Goal: Task Accomplishment & Management: Use online tool/utility

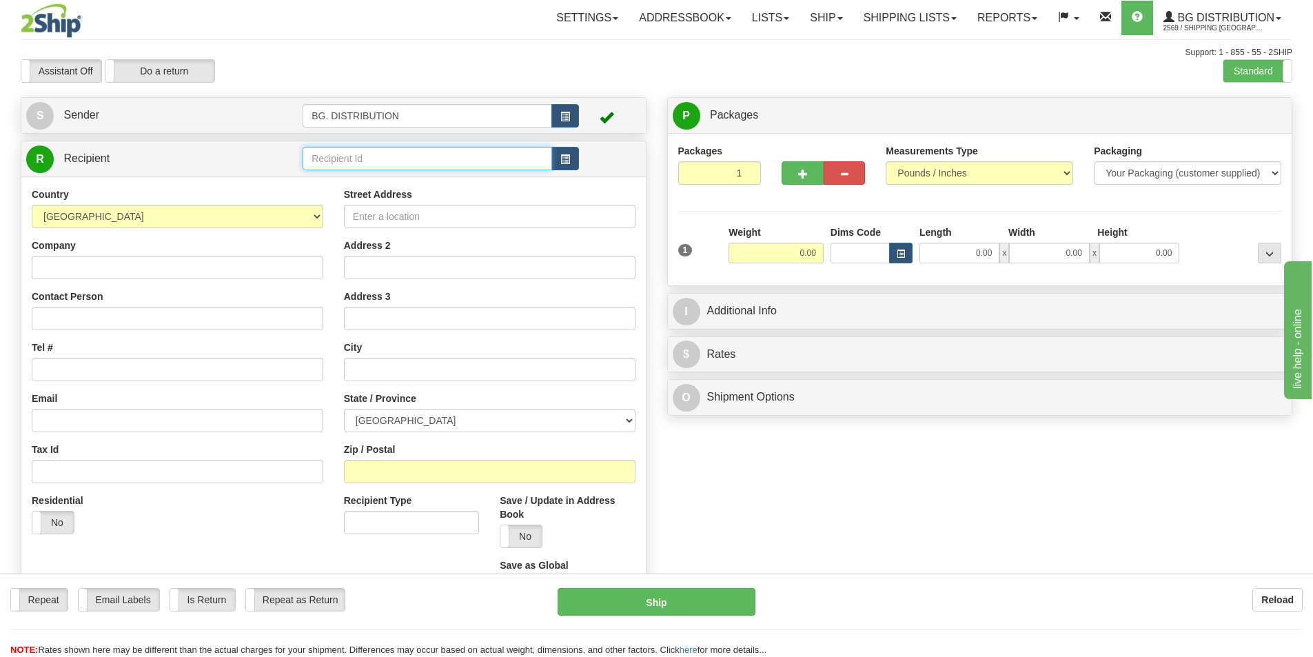
click at [360, 167] on input "text" at bounding box center [428, 158] width 250 height 23
type input "20010"
click button "Delete" at bounding box center [0, 0] width 0 height 0
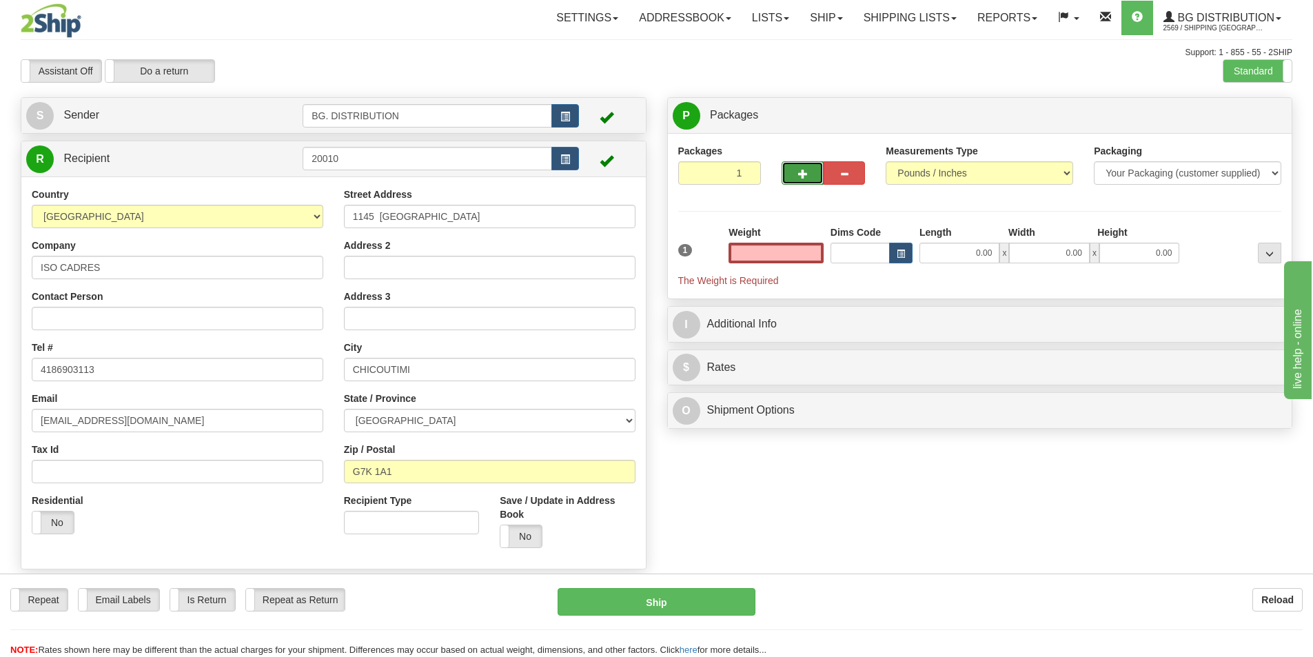
type input "0.00"
click at [797, 179] on button "button" at bounding box center [802, 172] width 41 height 23
type input "2"
click at [984, 254] on input "0.00" at bounding box center [959, 253] width 80 height 21
type input "14.00"
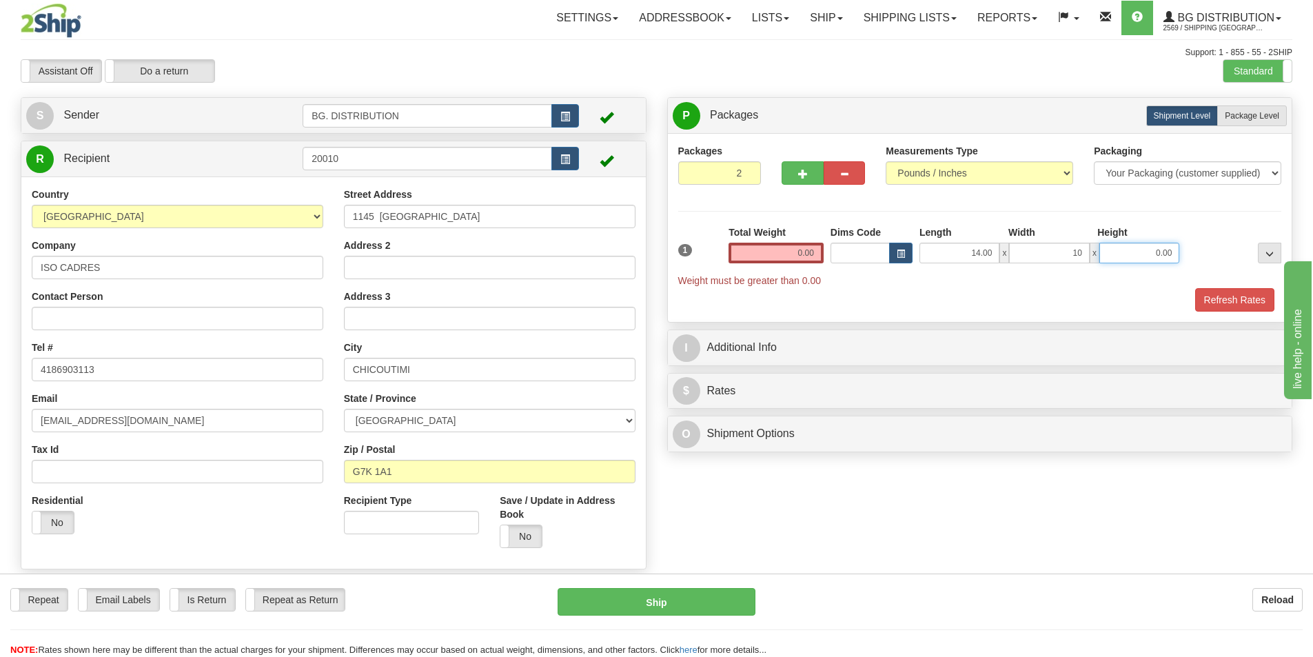
type input "10.00"
type input "9.00"
click at [1266, 112] on span "Package Level" at bounding box center [1252, 116] width 54 height 10
radio input "true"
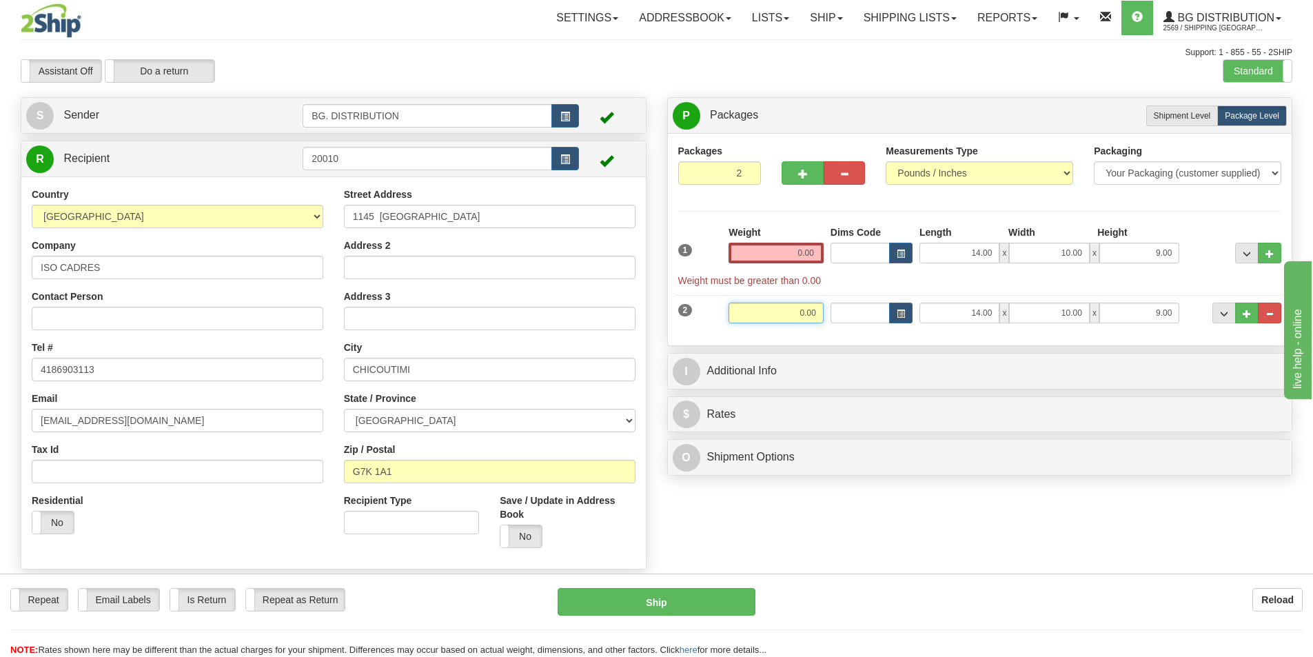
click at [781, 314] on input "0.00" at bounding box center [776, 313] width 95 height 21
type input "45.00"
click at [1243, 316] on span "..." at bounding box center [1247, 314] width 8 height 8
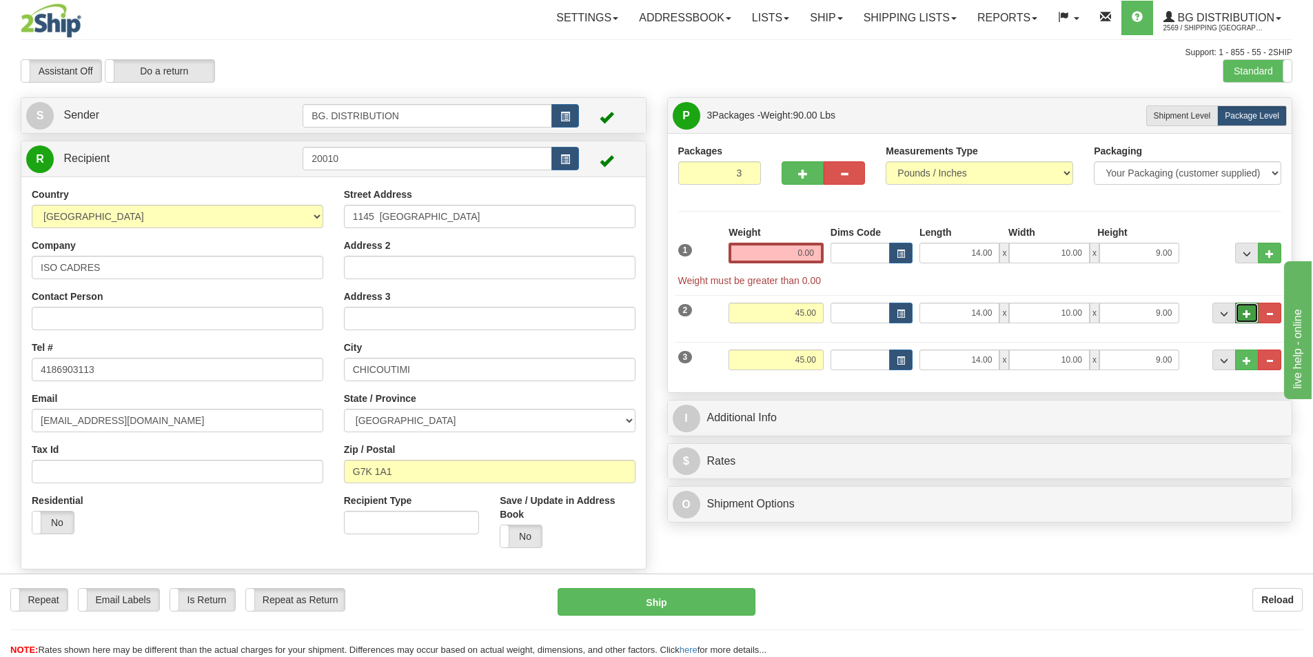
click at [1247, 312] on span "..." at bounding box center [1247, 314] width 8 height 8
type input "4"
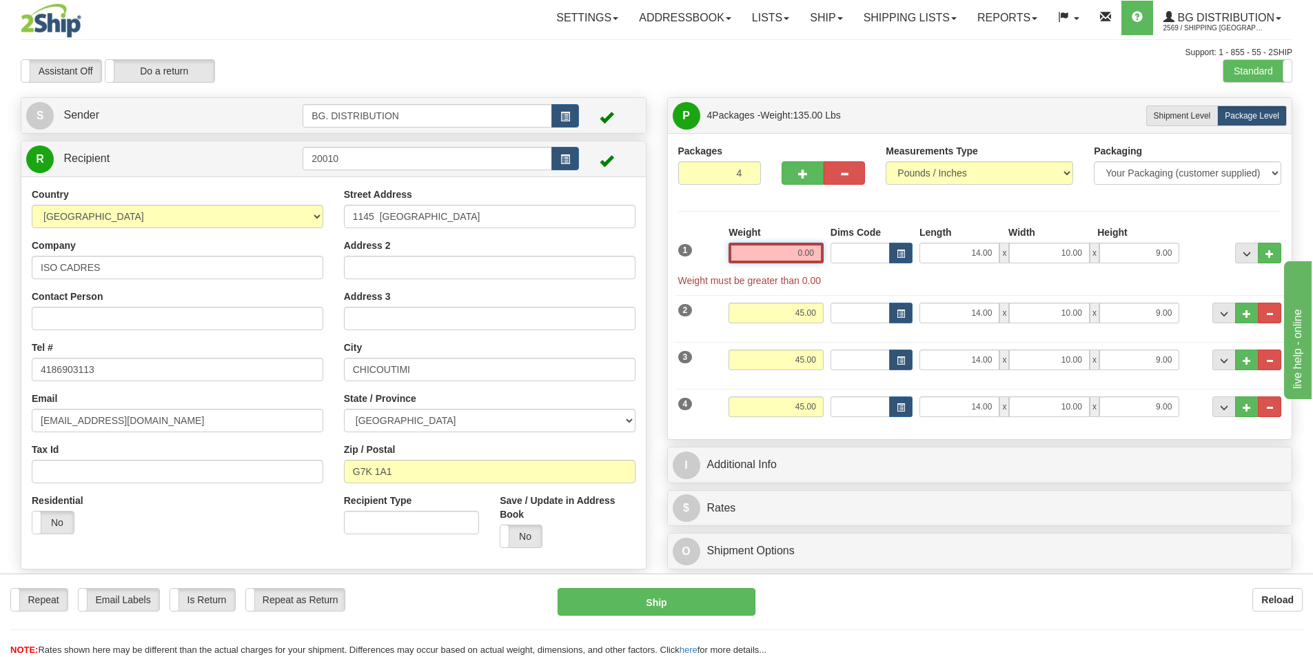
drag, startPoint x: 786, startPoint y: 249, endPoint x: 846, endPoint y: 252, distance: 59.3
click at [846, 252] on div "1 Weight 0.00 Dims Code x x" at bounding box center [980, 256] width 611 height 62
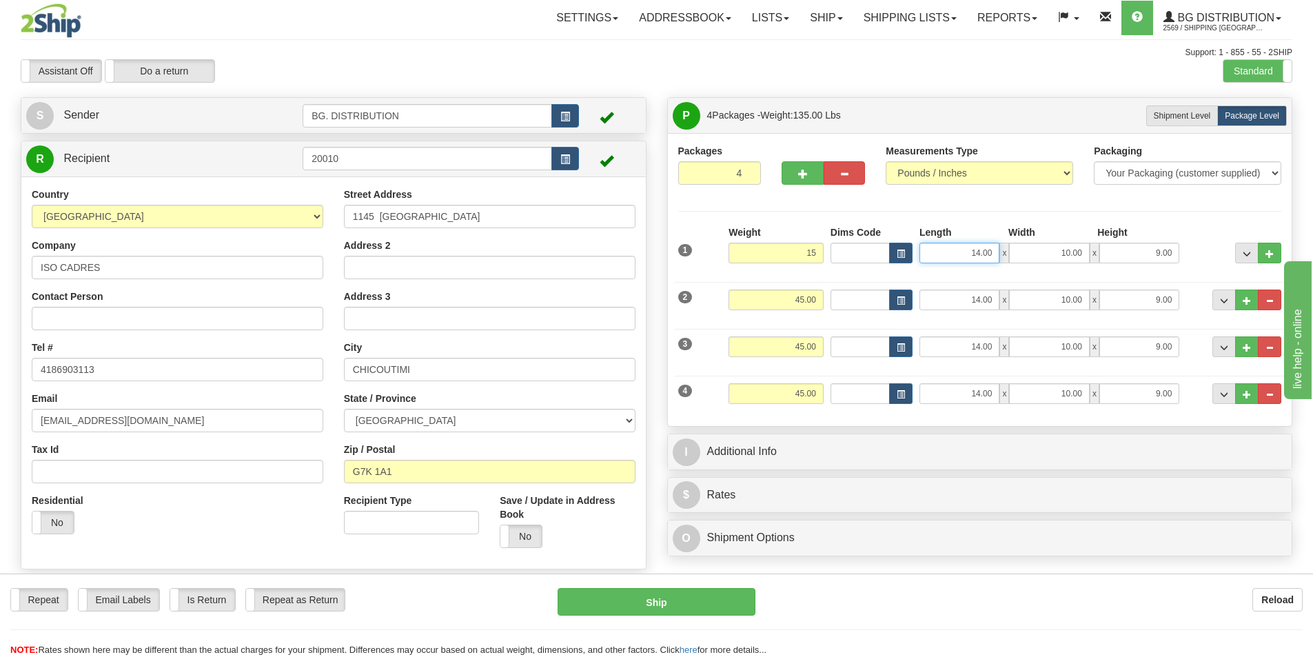
type input "15.00"
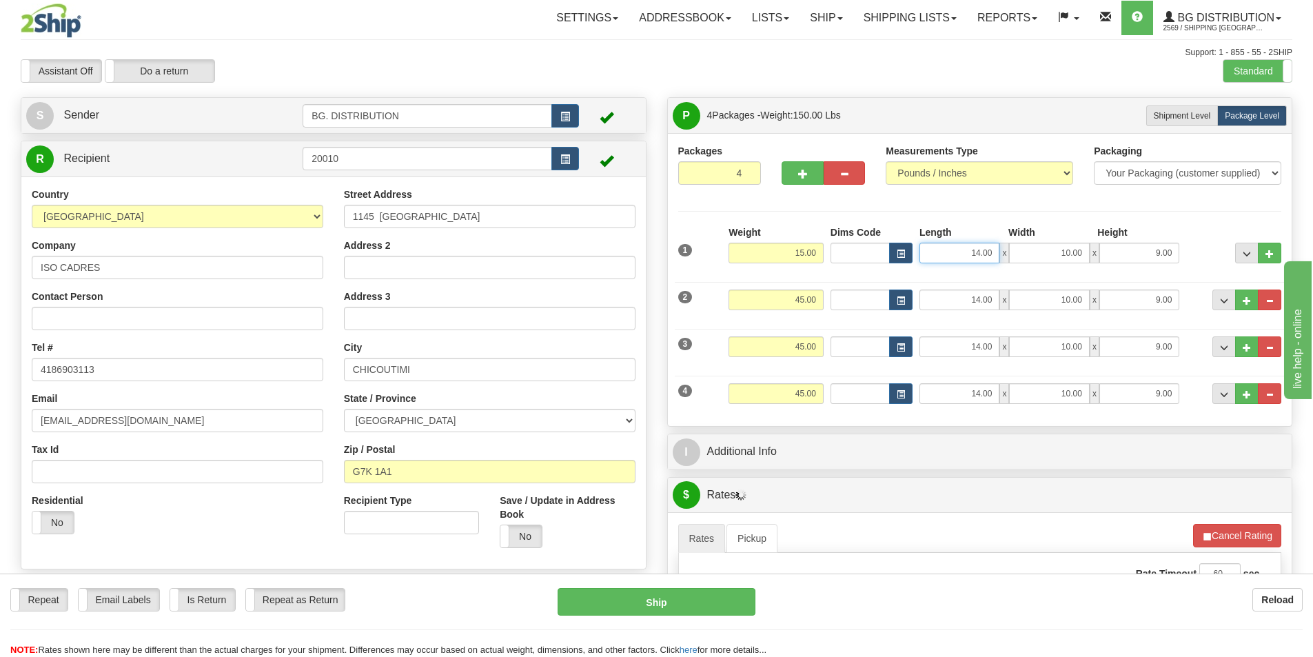
click at [966, 254] on input "14.00" at bounding box center [959, 253] width 80 height 21
drag, startPoint x: 968, startPoint y: 250, endPoint x: 1004, endPoint y: 250, distance: 36.5
click at [1004, 250] on div "14.00 x 10.00 x 9.00" at bounding box center [1049, 253] width 260 height 21
type input "15.00"
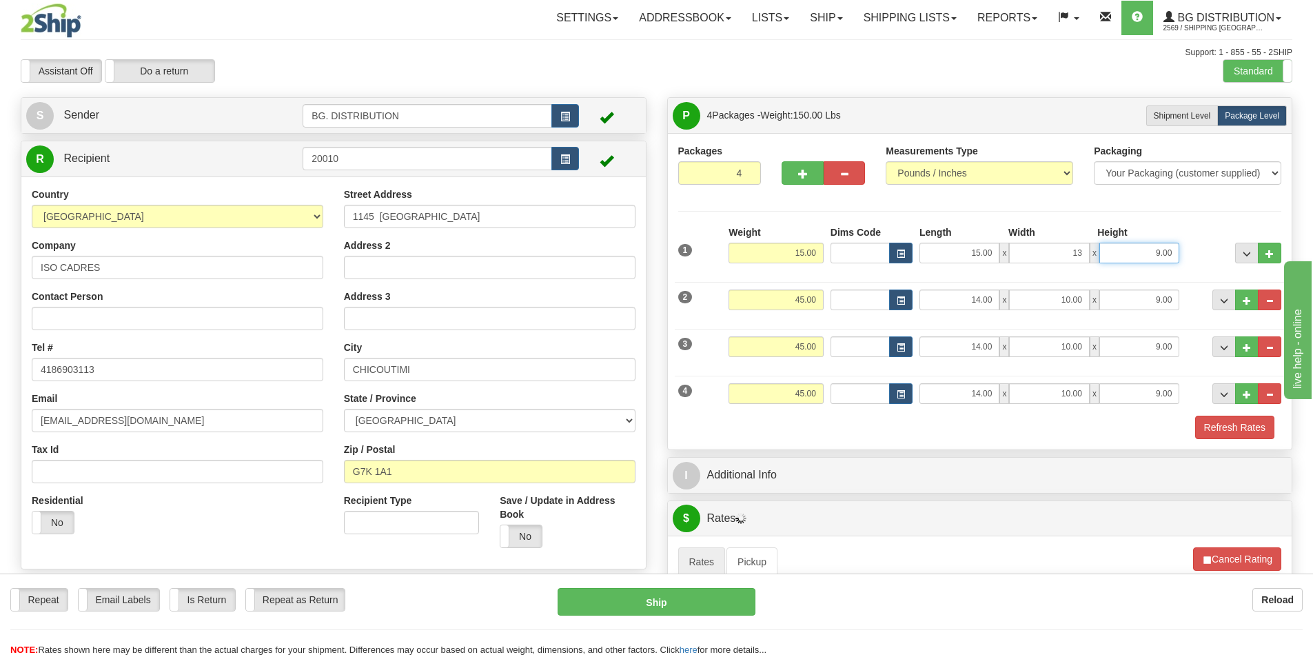
type input "13.00"
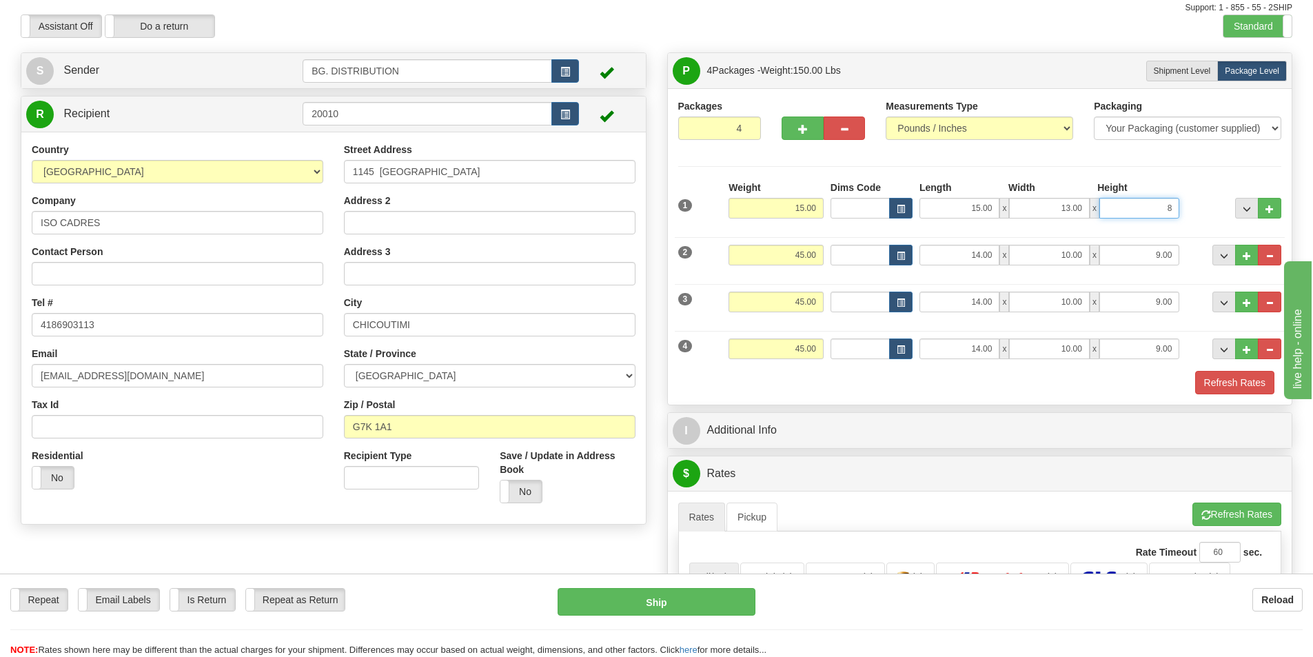
scroll to position [69, 0]
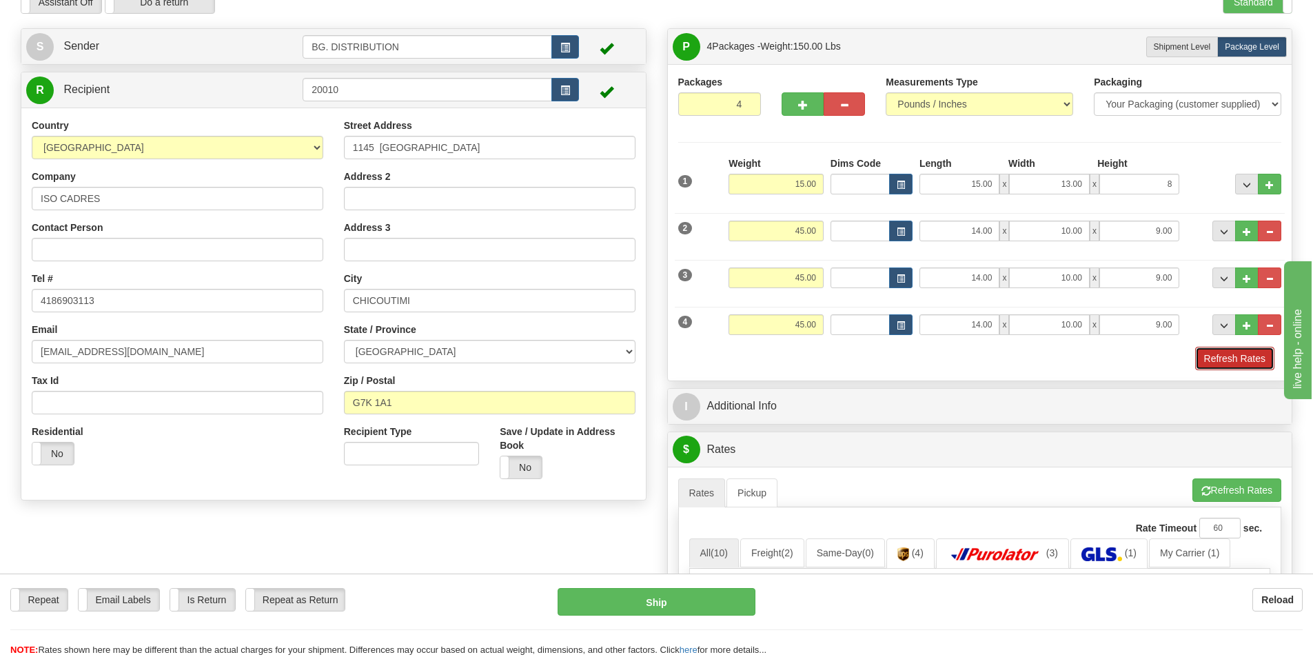
type input "8.00"
click at [1234, 355] on button "Refresh Rates" at bounding box center [1234, 358] width 79 height 23
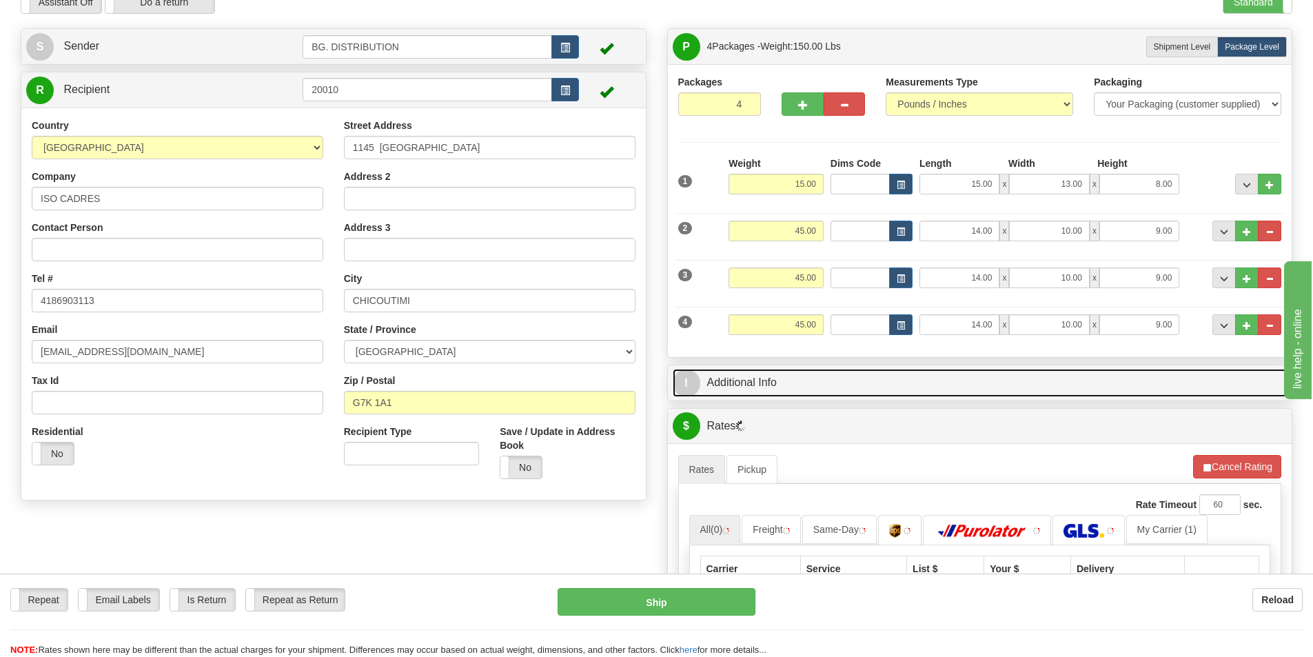
click at [811, 374] on link "I Additional Info" at bounding box center [980, 383] width 615 height 28
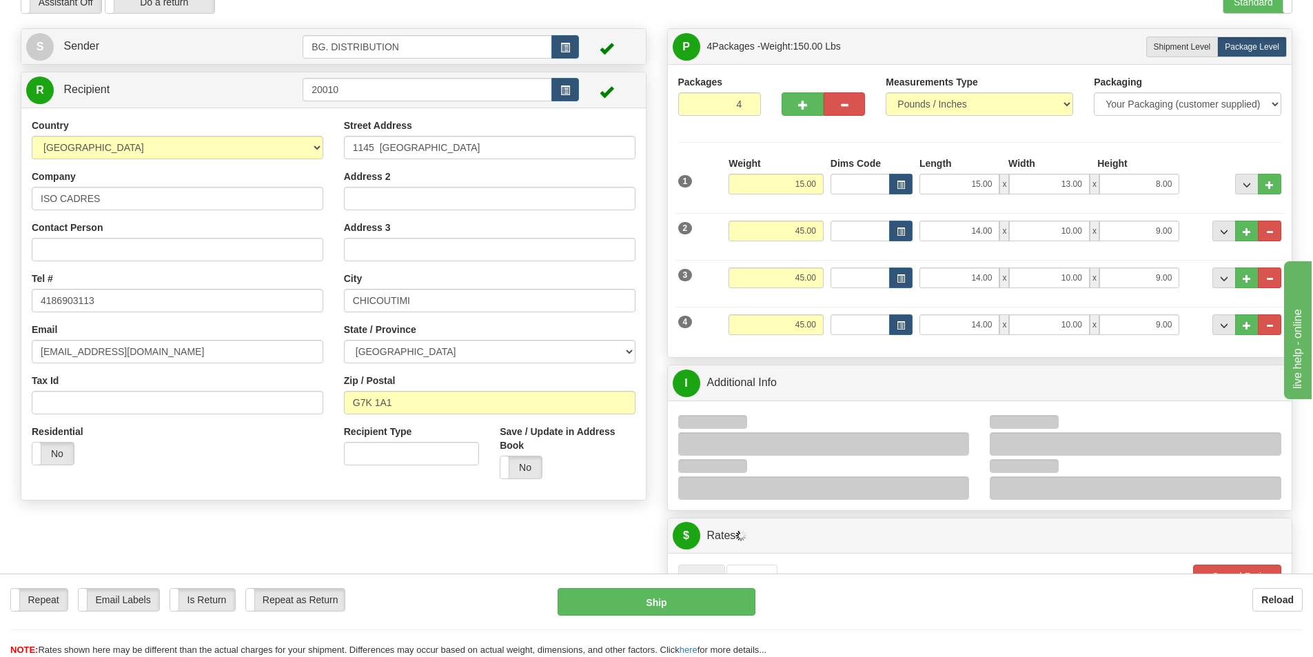
click at [1026, 440] on div at bounding box center [1136, 443] width 292 height 23
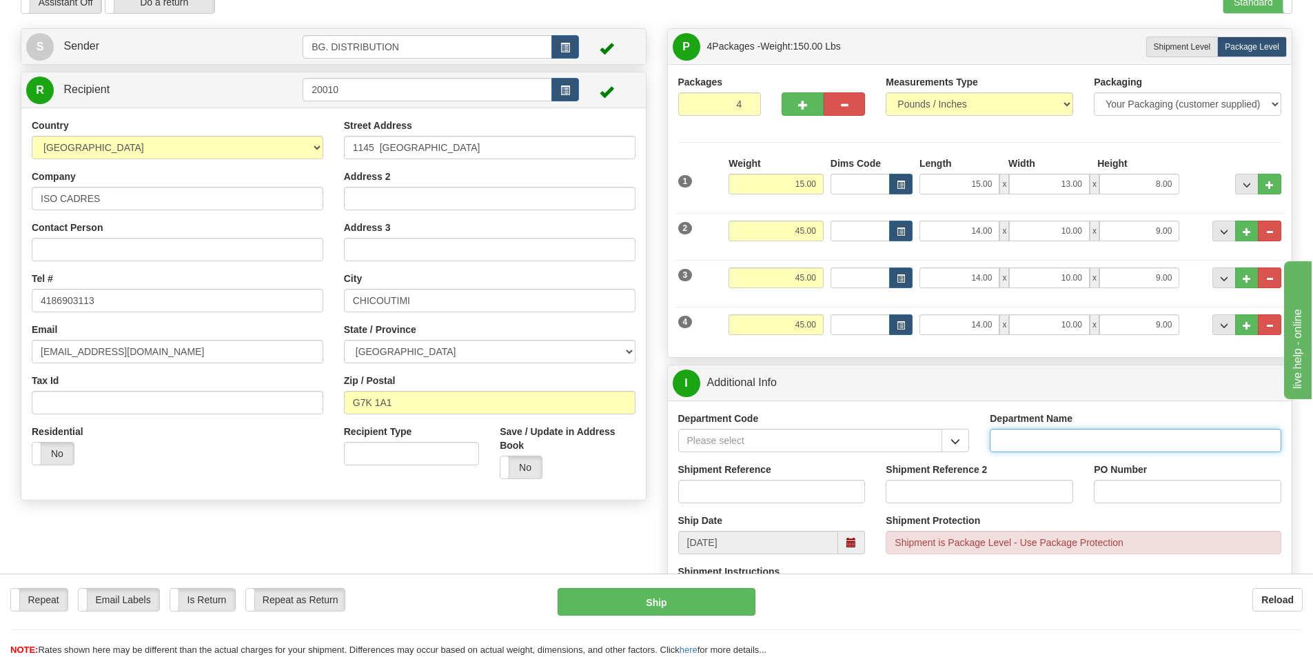
click at [1015, 444] on input "Department Name" at bounding box center [1136, 440] width 292 height 23
type input "."
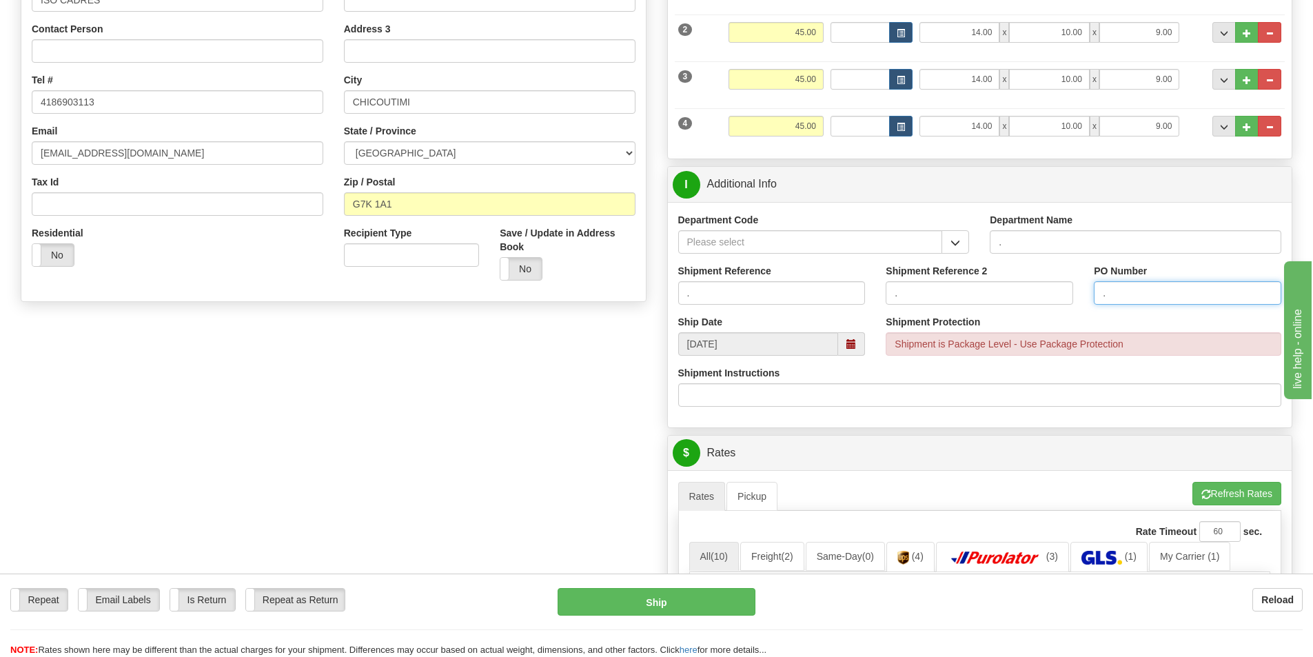
scroll to position [276, 0]
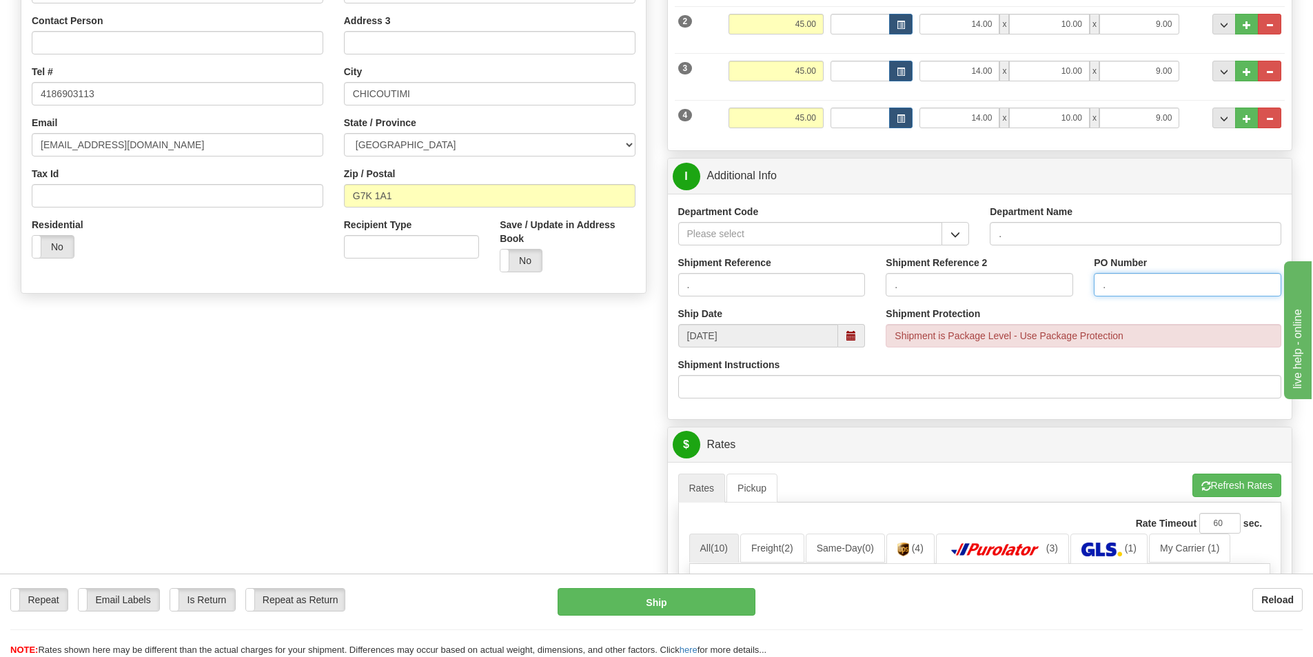
type input "."
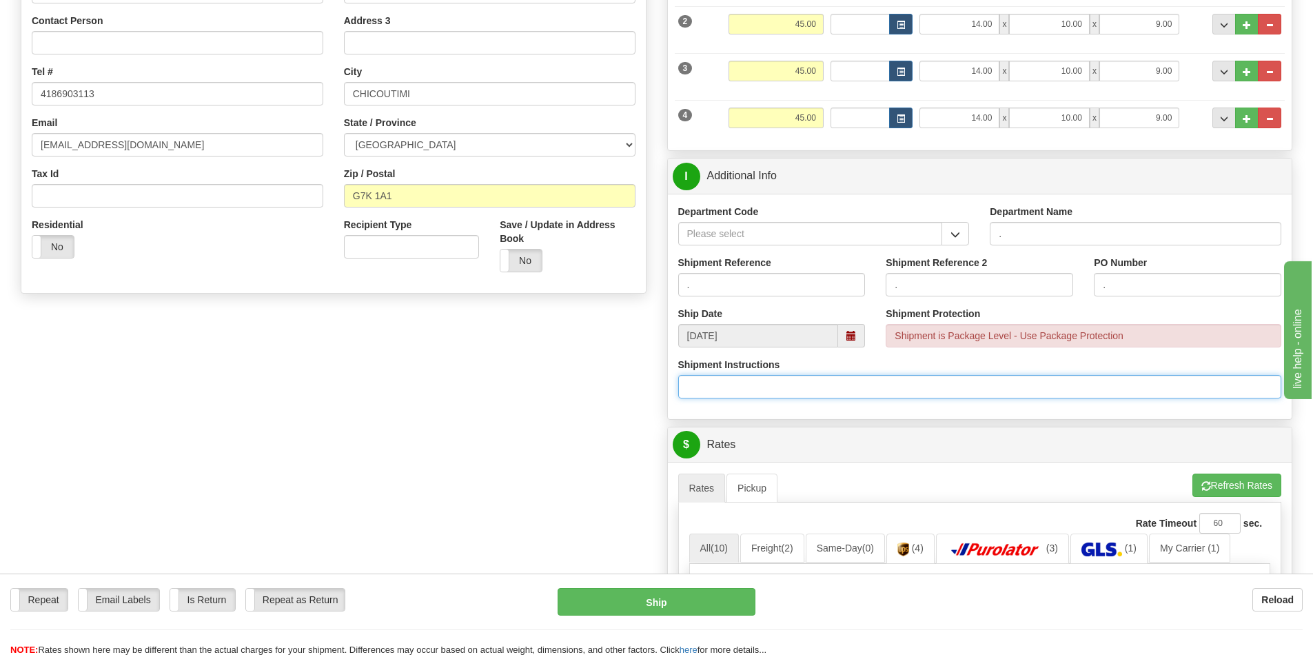
click at [833, 387] on input "Shipment Instructions" at bounding box center [980, 386] width 604 height 23
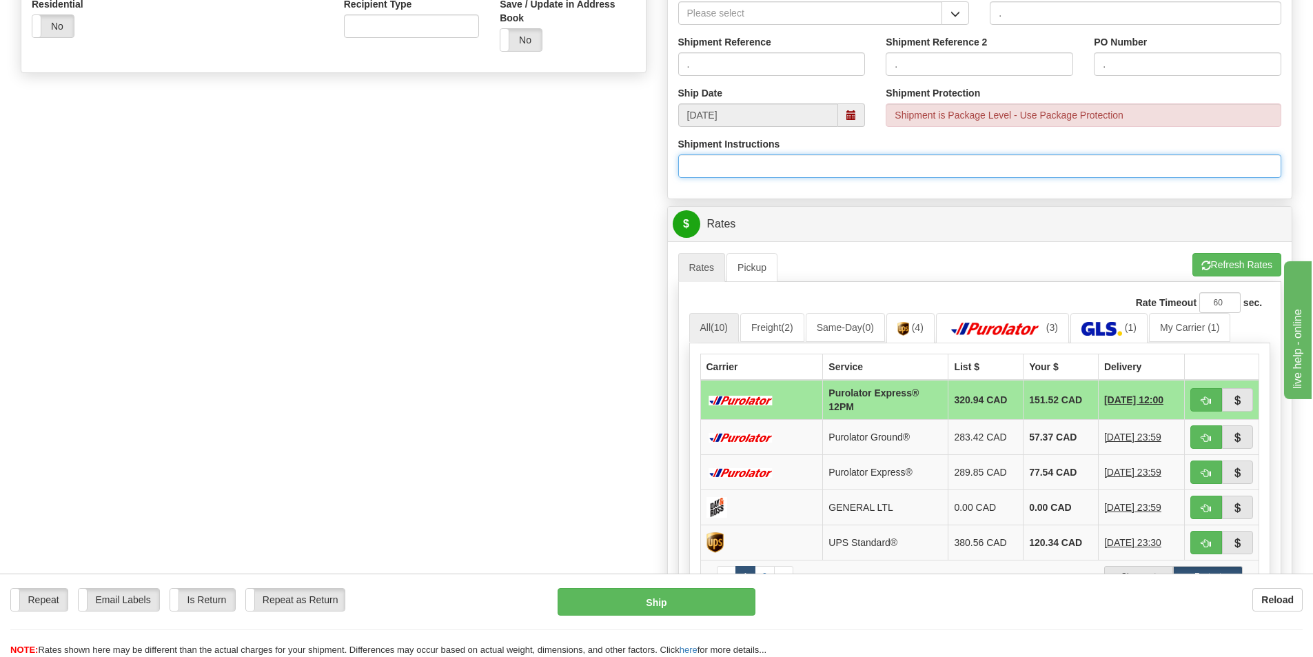
scroll to position [551, 0]
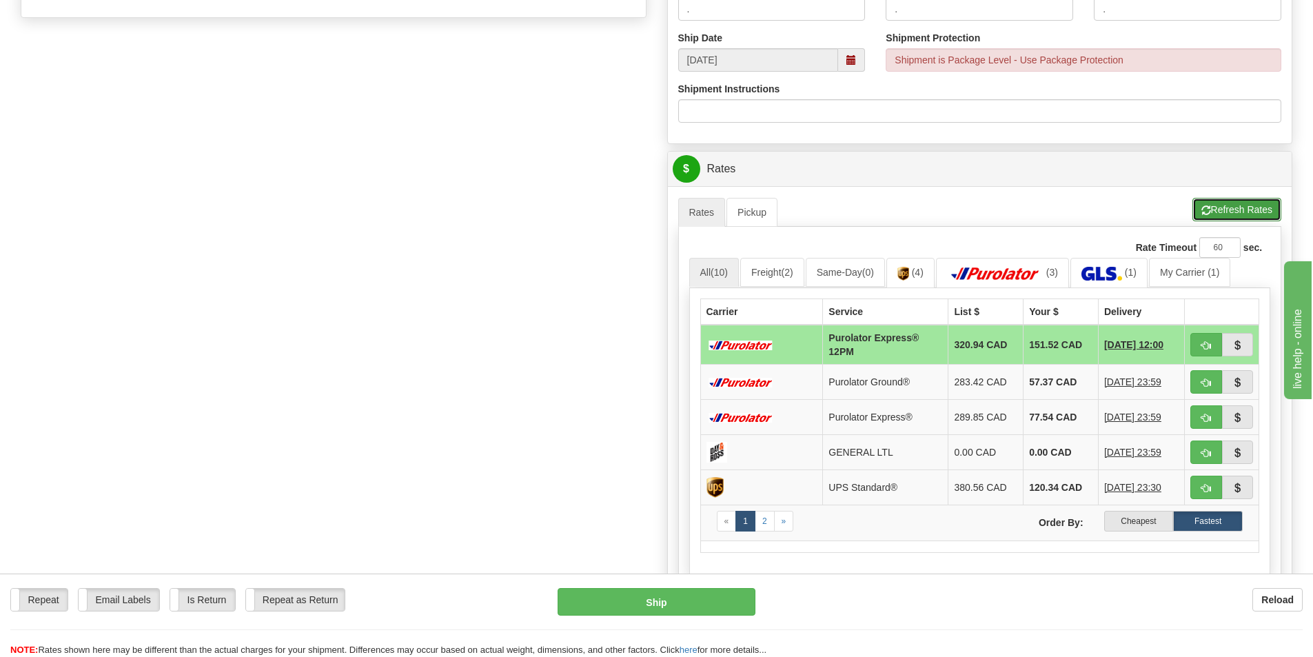
click at [1219, 207] on button "Refresh Rates" at bounding box center [1236, 209] width 89 height 23
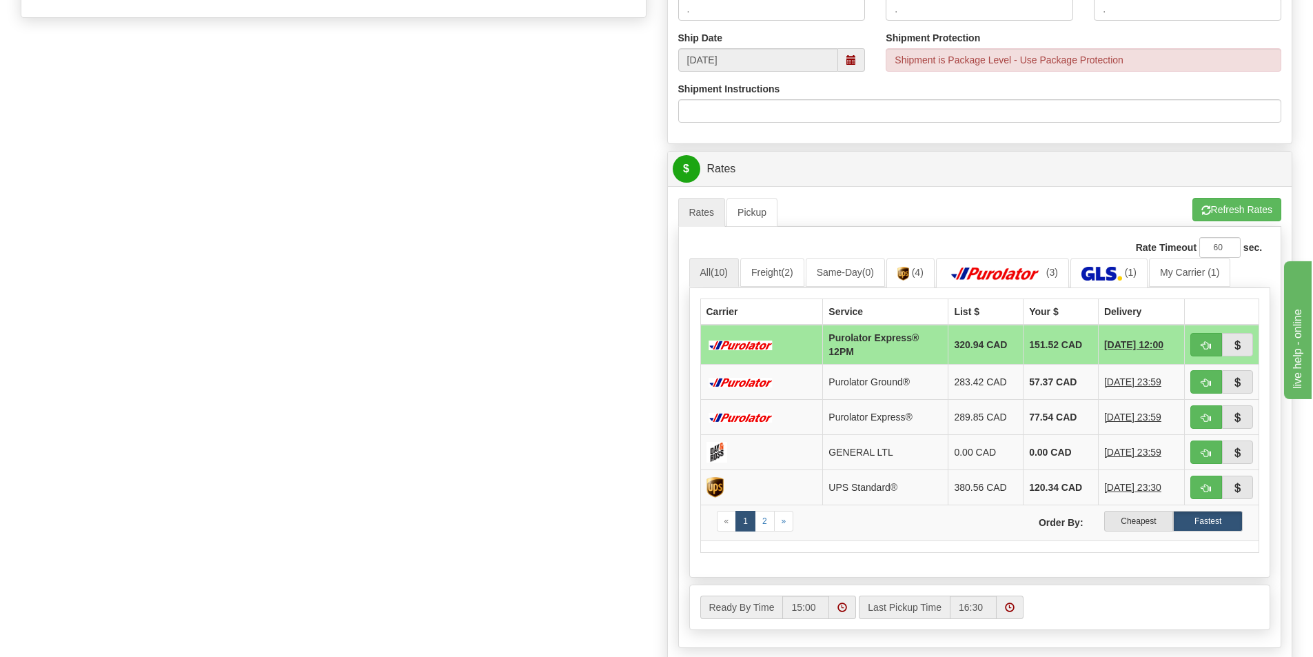
click at [1152, 519] on label "Cheapest" at bounding box center [1139, 521] width 70 height 21
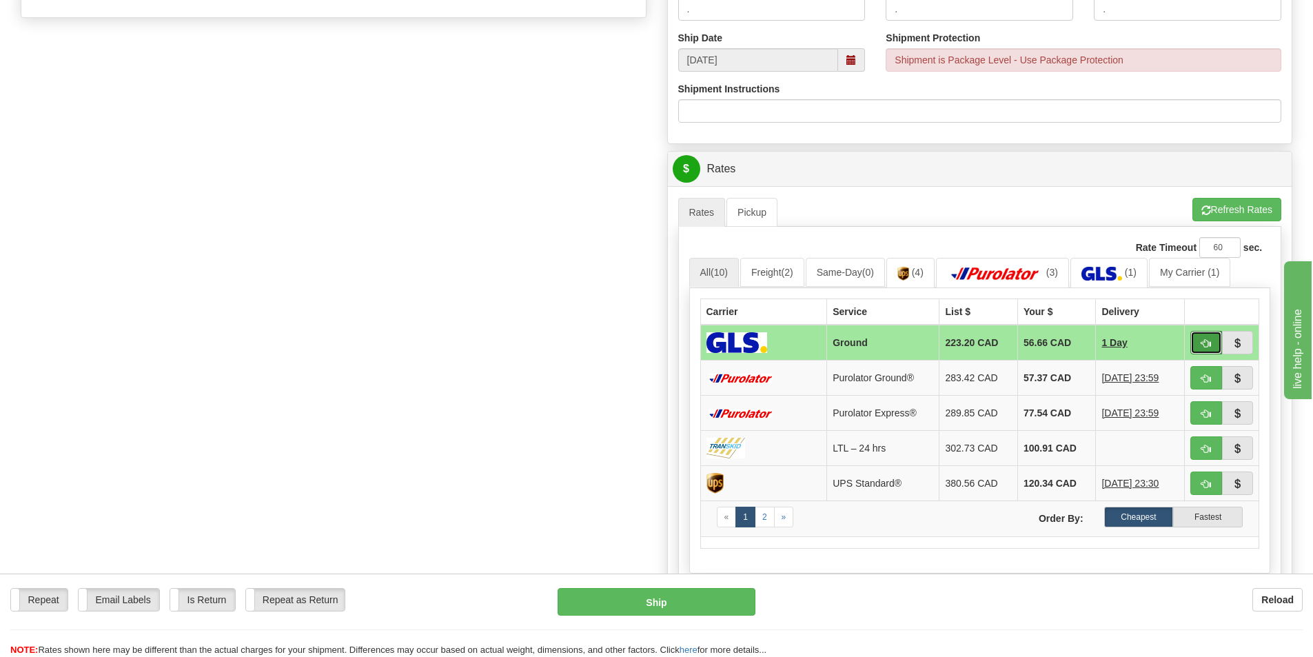
click at [1199, 345] on button "button" at bounding box center [1206, 342] width 32 height 23
type input "1"
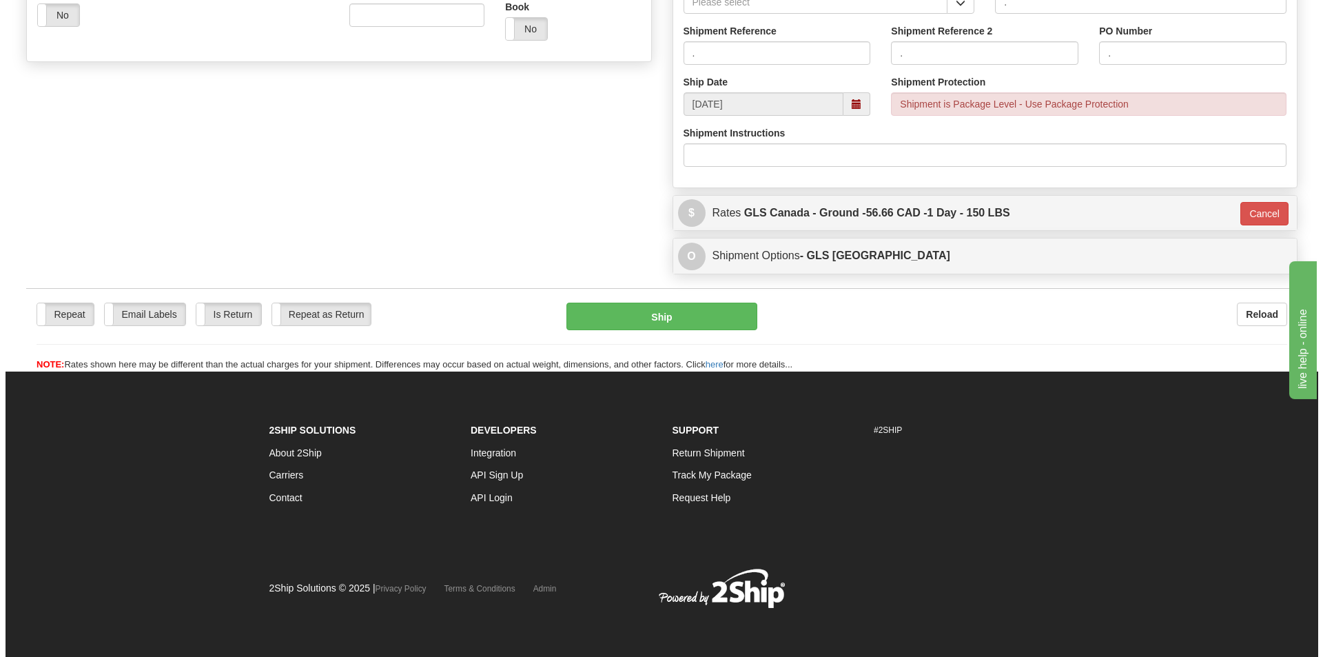
scroll to position [508, 0]
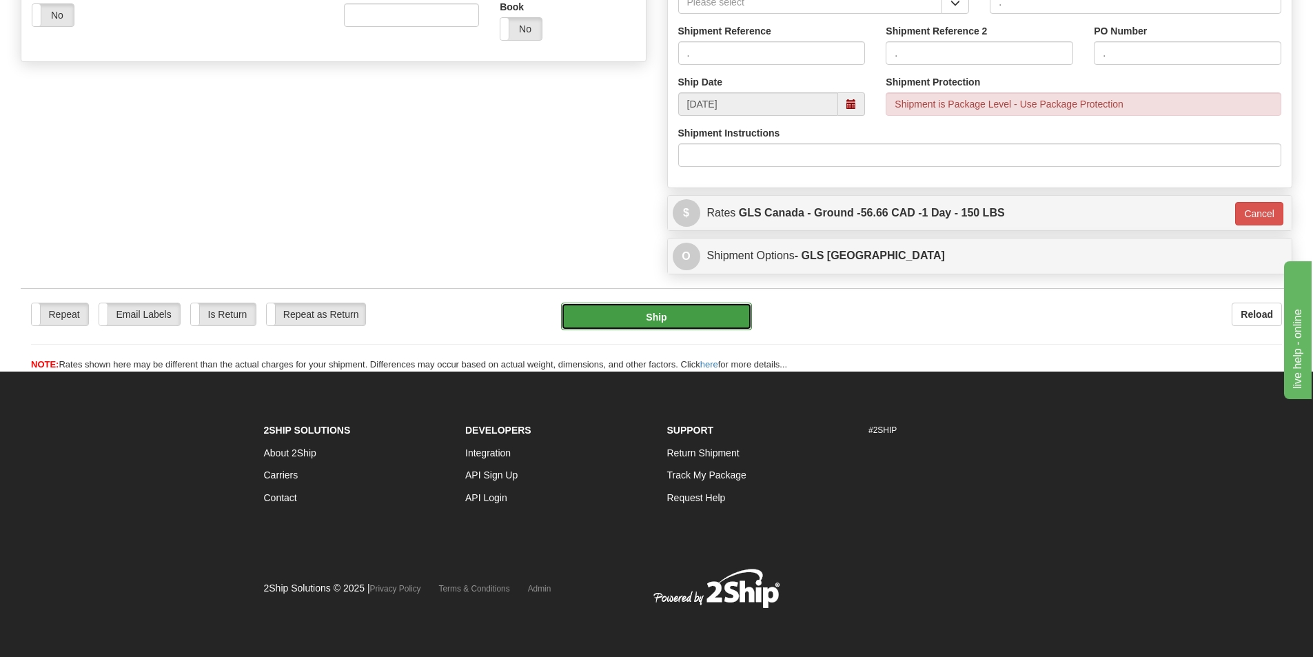
click at [655, 309] on button "Ship" at bounding box center [656, 317] width 191 height 28
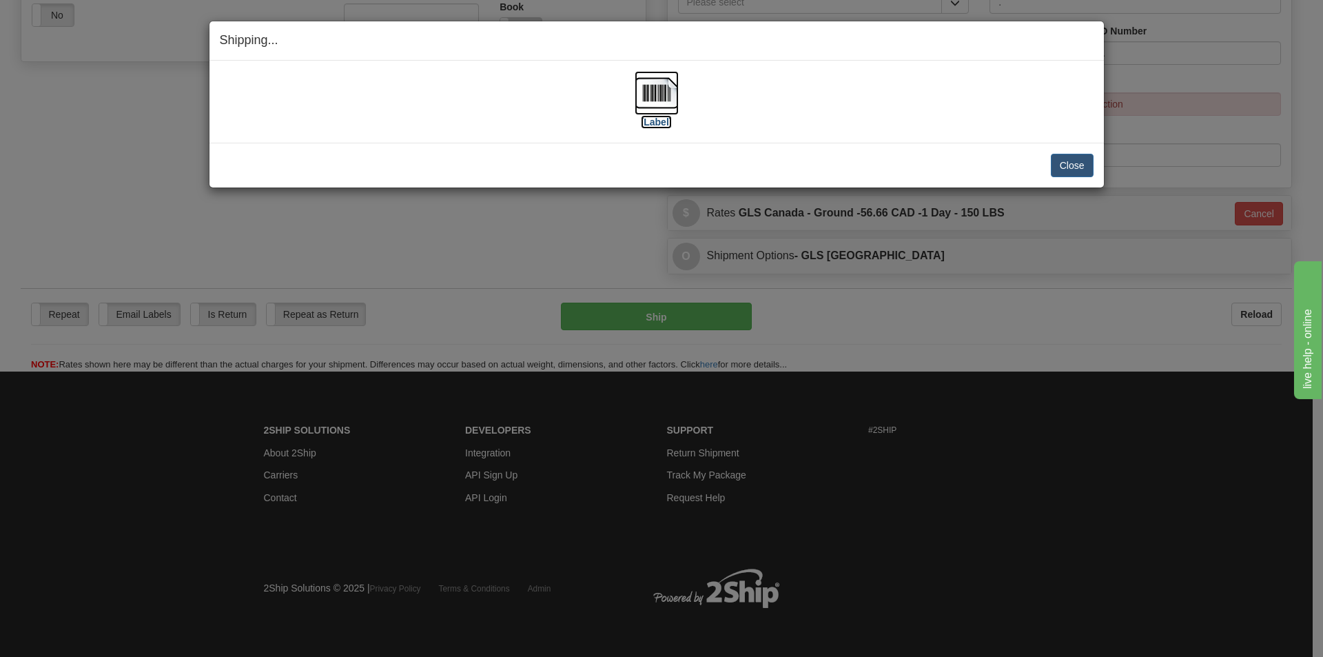
click at [655, 94] on img at bounding box center [657, 93] width 44 height 44
